Goal: Transaction & Acquisition: Purchase product/service

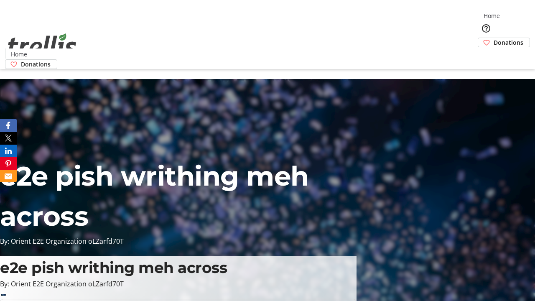
click at [493, 38] on span "Donations" at bounding box center [508, 42] width 30 height 9
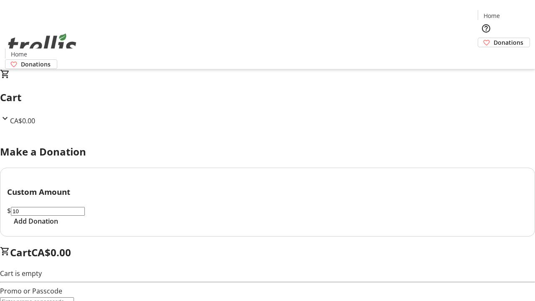
click at [58, 226] on span "Add Donation" at bounding box center [36, 221] width 44 height 10
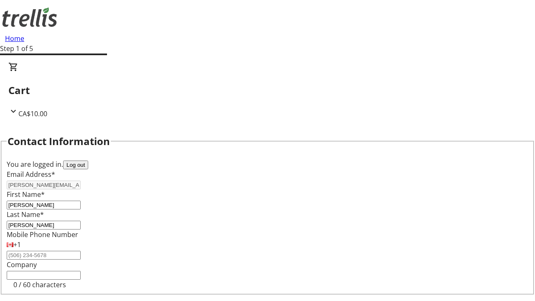
scroll to position [112, 0]
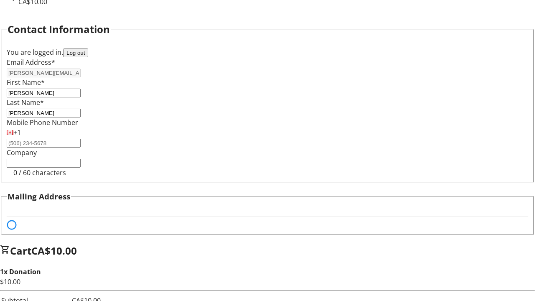
select select "BC"
select select "CA"
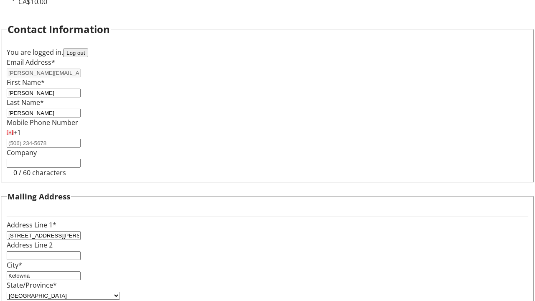
type input "V1Y 0C2"
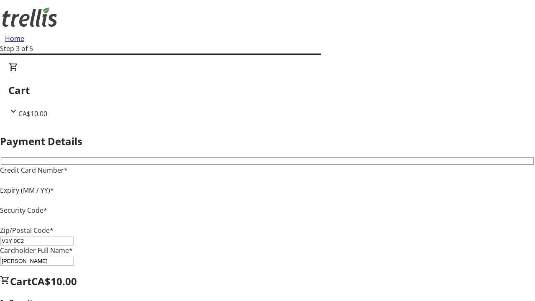
type input "V1Y 0C2"
